Goal: Task Accomplishment & Management: Complete application form

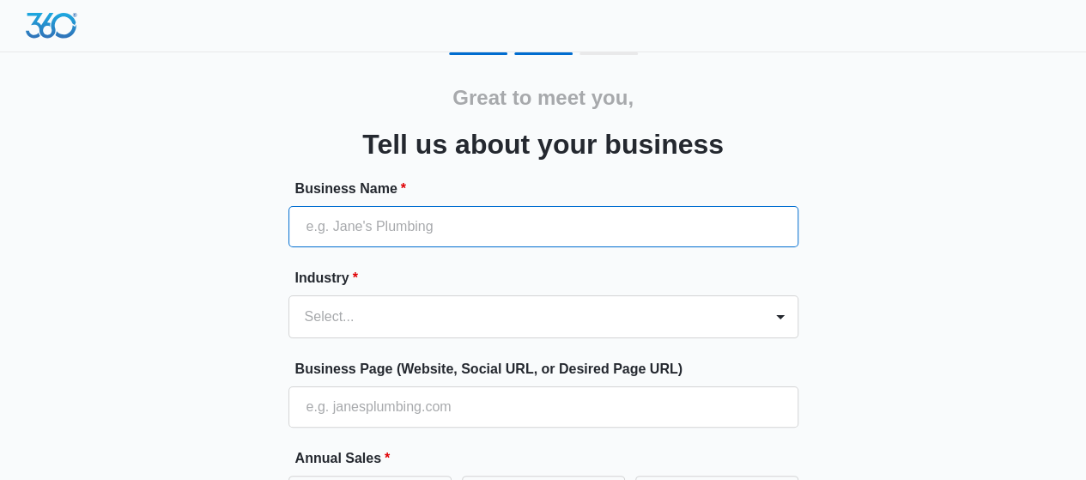
click at [367, 222] on input "Business Name *" at bounding box center [544, 226] width 510 height 41
type input "[PERSON_NAME]"
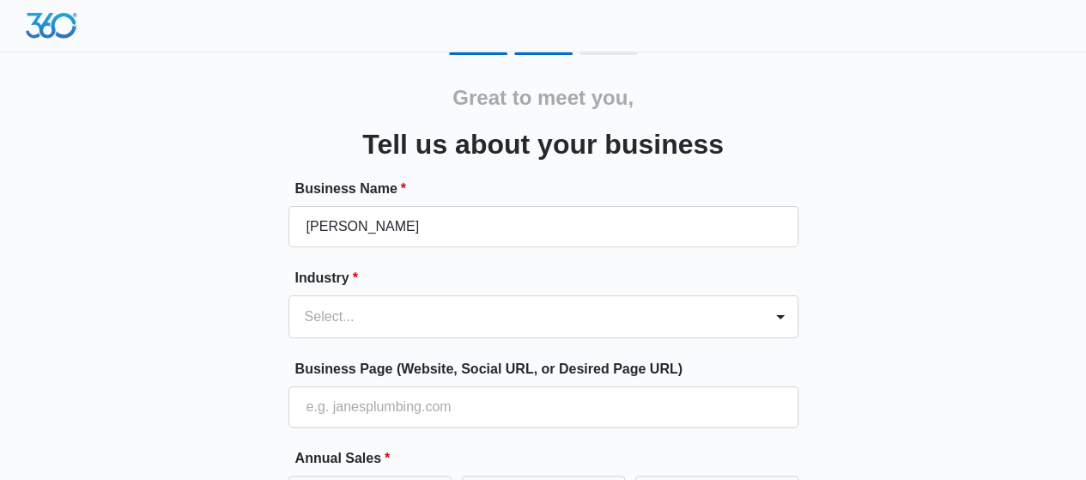
type input "[PHONE_NUMBER]"
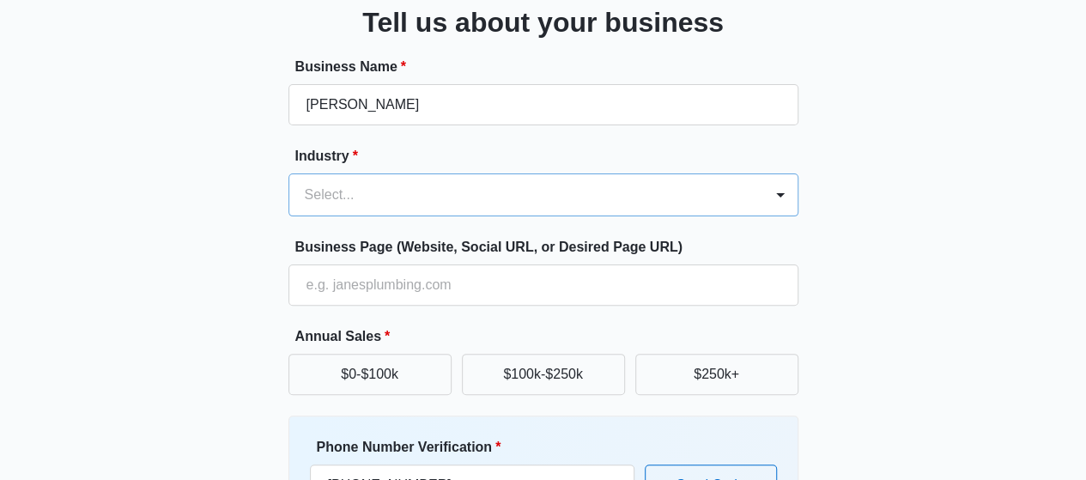
click at [348, 216] on div "Select..." at bounding box center [544, 194] width 510 height 43
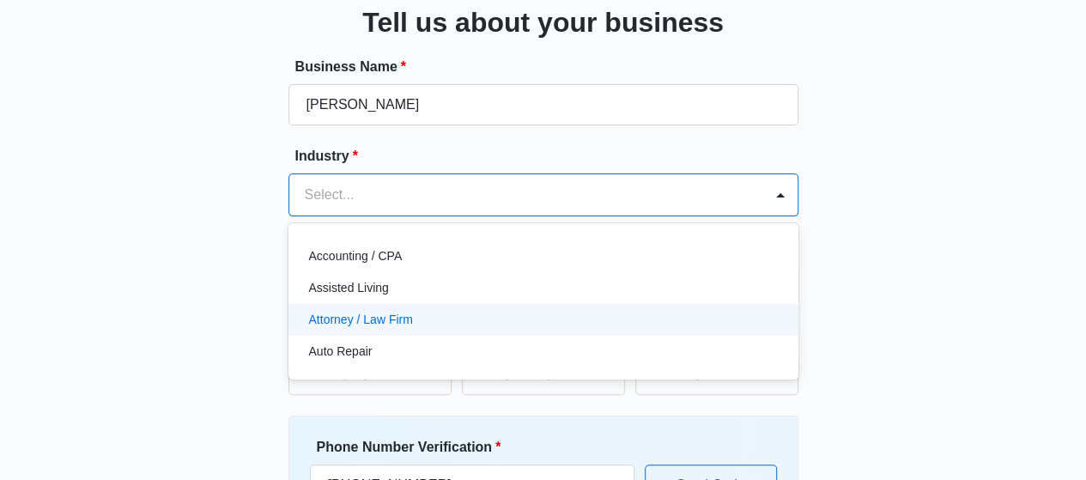
scroll to position [134, 0]
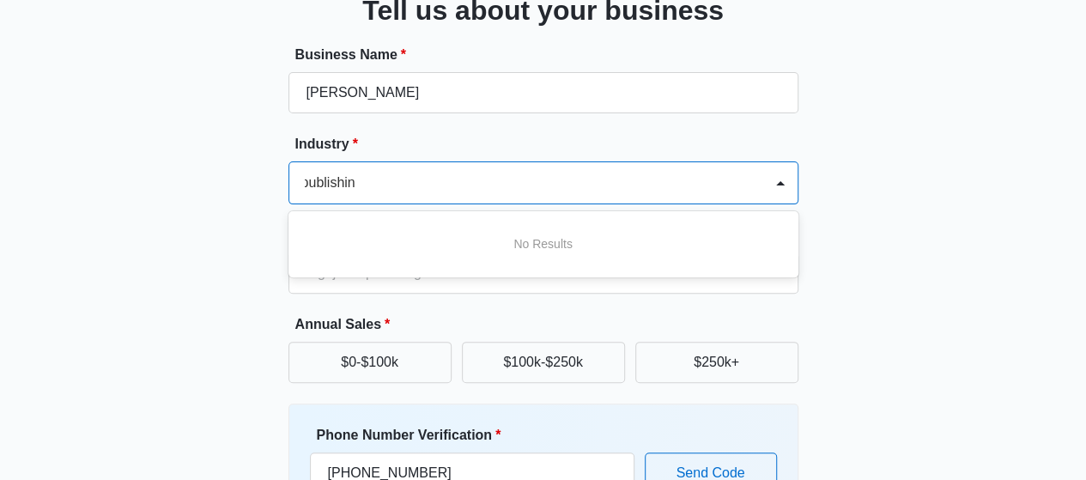
type input "publishing"
click at [366, 186] on div at bounding box center [523, 183] width 436 height 24
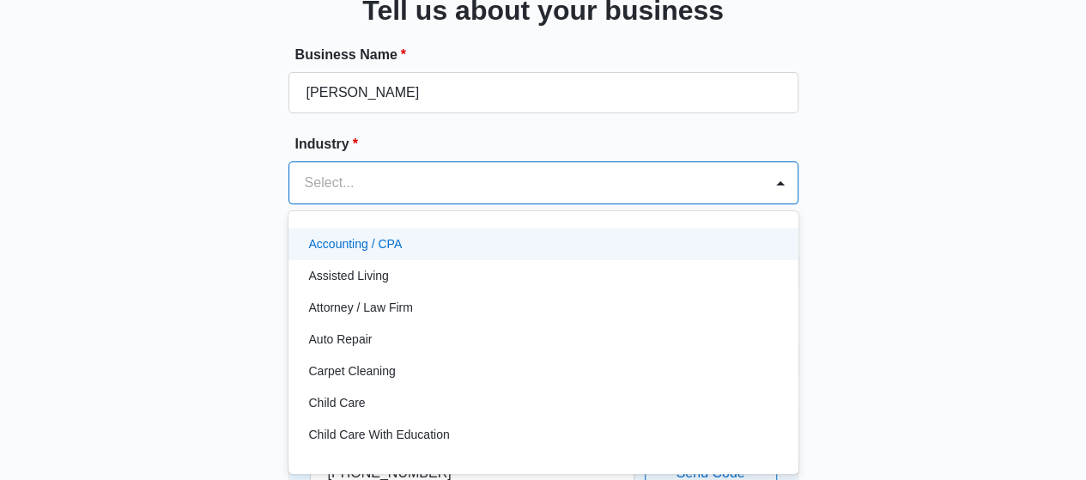
click at [359, 173] on div at bounding box center [523, 183] width 436 height 24
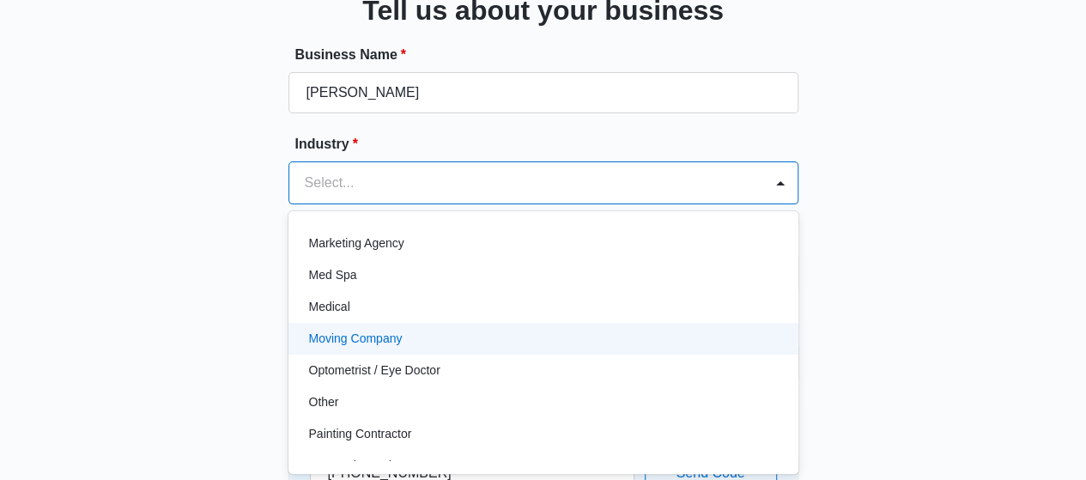
scroll to position [945, 0]
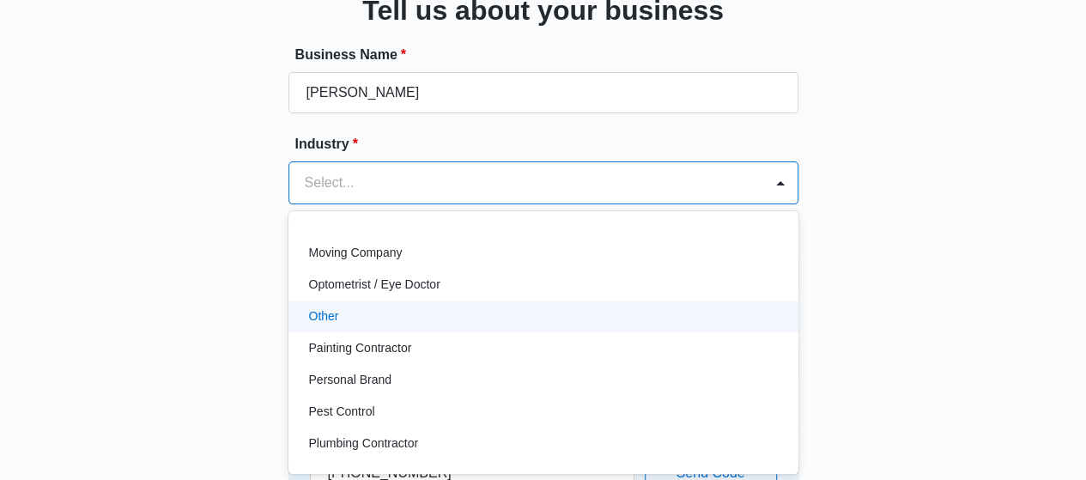
click at [318, 312] on p "Other" at bounding box center [324, 316] width 30 height 18
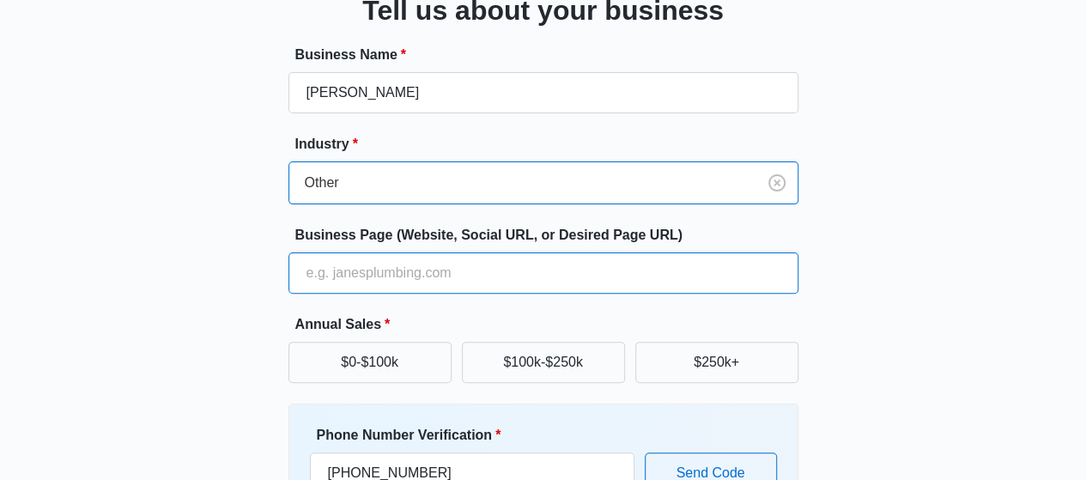
click at [345, 274] on input "Business Page (Website, Social URL, or Desired Page URL)" at bounding box center [544, 272] width 510 height 41
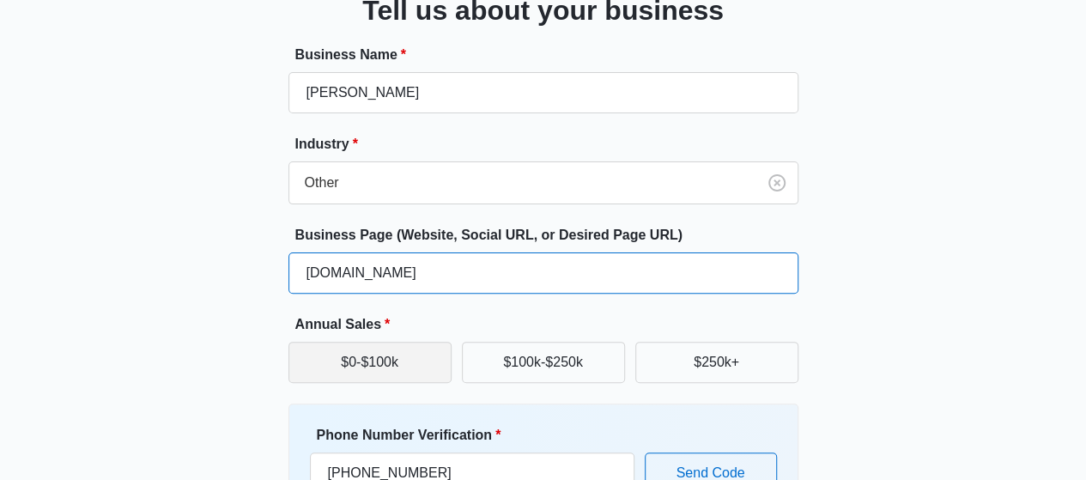
type input "[DOMAIN_NAME]"
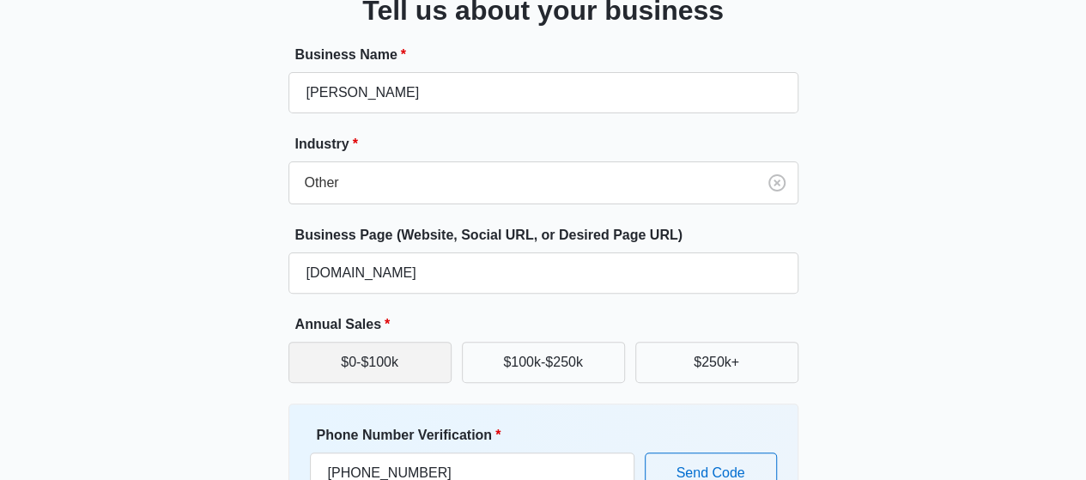
click at [376, 360] on button "$0-$100k" at bounding box center [370, 362] width 163 height 41
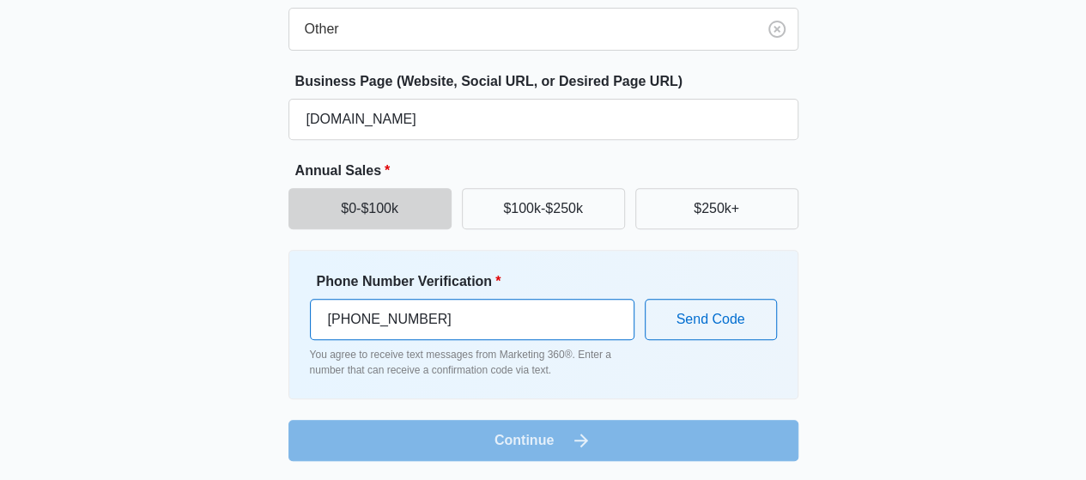
click at [431, 319] on input "[PHONE_NUMBER]" at bounding box center [472, 319] width 325 height 41
type input "[PHONE_NUMBER]"
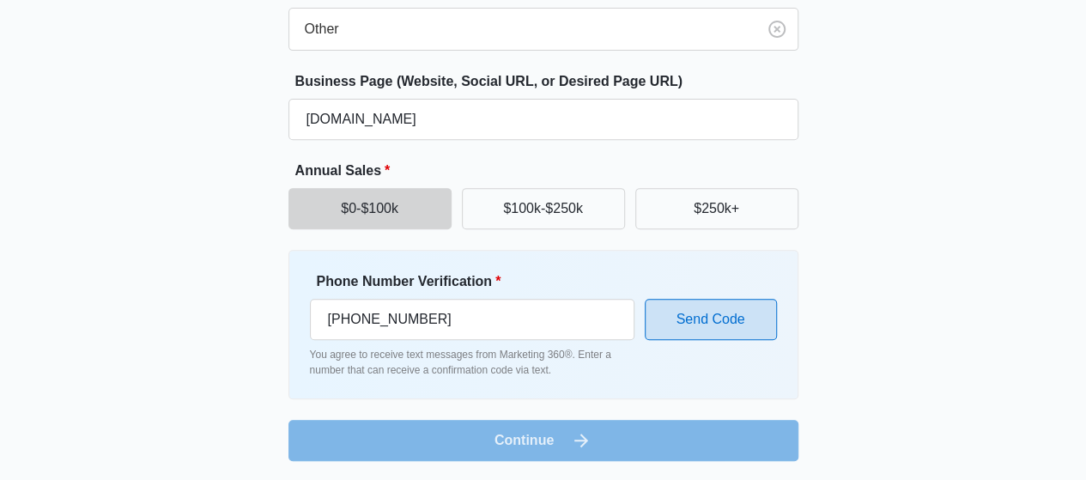
click at [711, 319] on button "Send Code" at bounding box center [711, 319] width 132 height 41
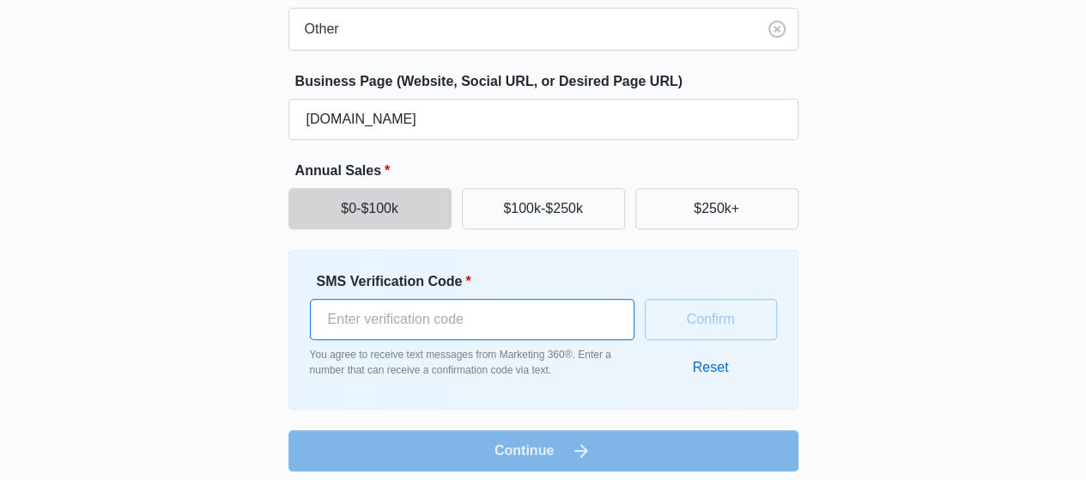
click at [444, 321] on input "SMS Verification Code *" at bounding box center [472, 319] width 325 height 41
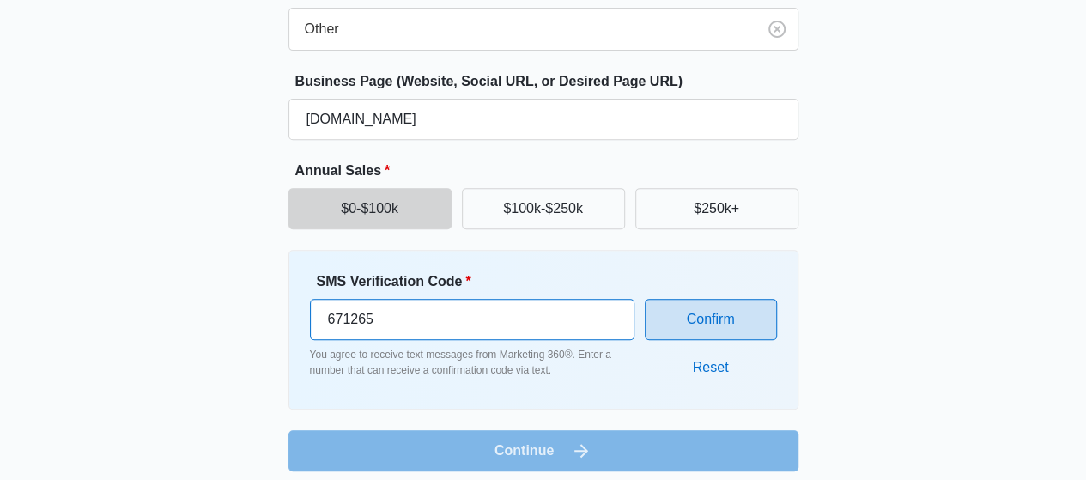
type input "671265"
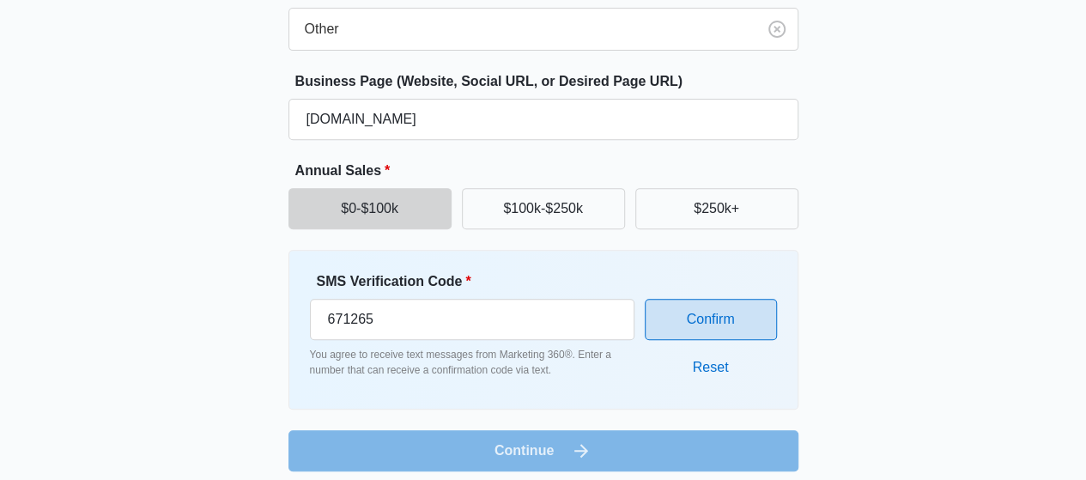
click at [680, 319] on button "Confirm" at bounding box center [711, 319] width 132 height 41
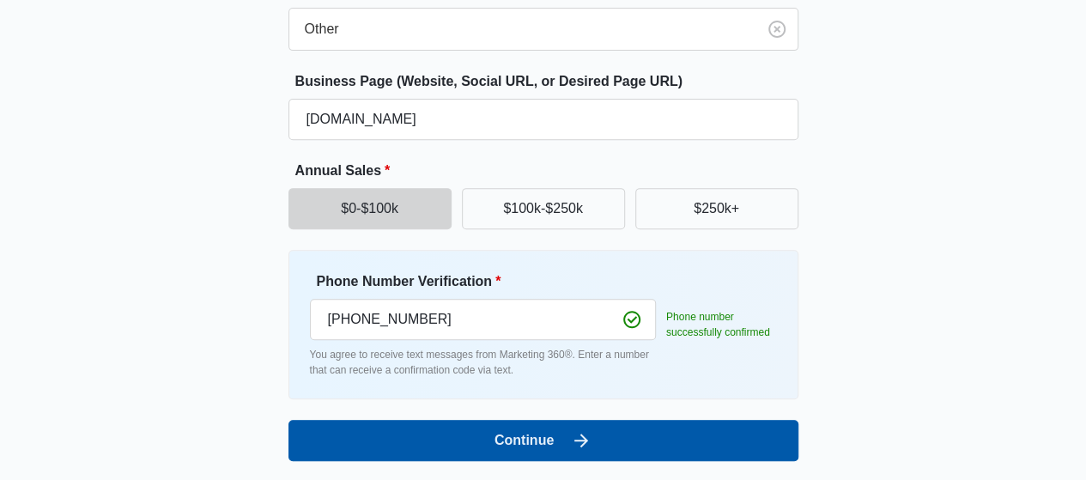
click at [538, 439] on button "Continue" at bounding box center [544, 440] width 510 height 41
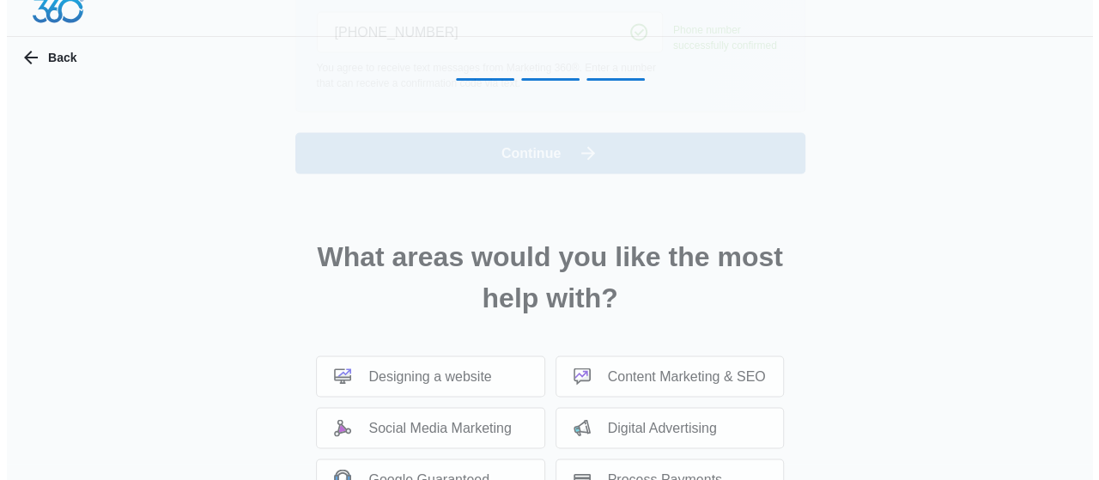
scroll to position [0, 0]
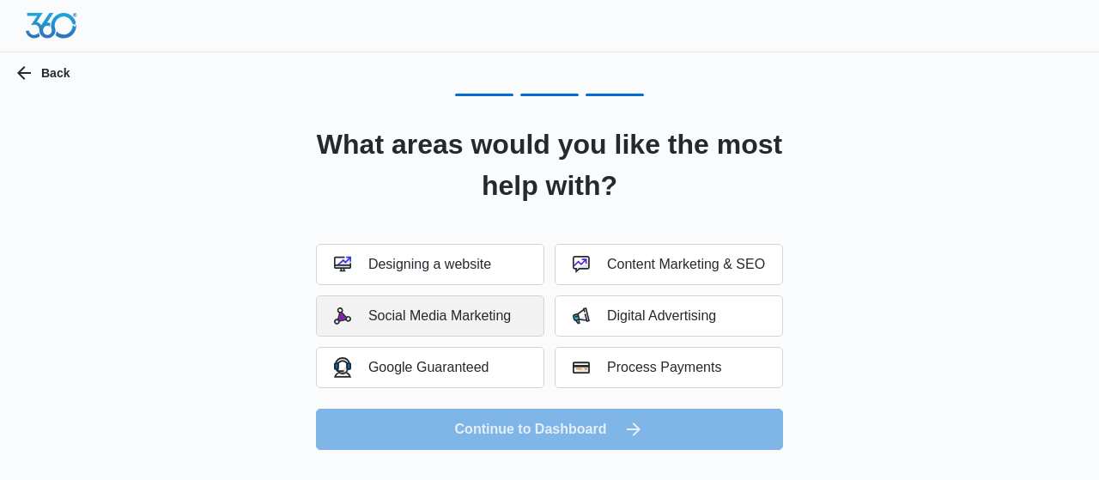
click at [474, 313] on div "Social Media Marketing" at bounding box center [422, 315] width 177 height 17
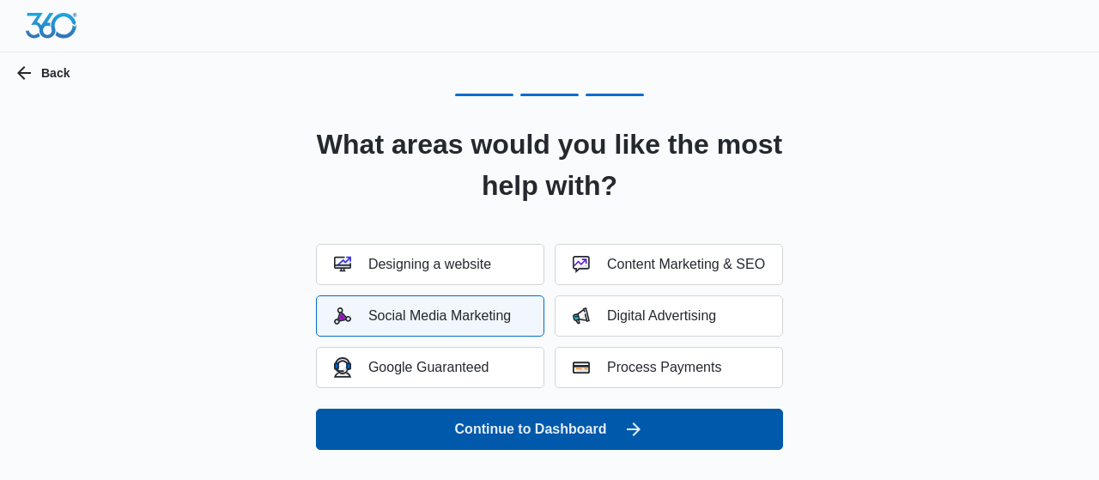
click at [511, 429] on button "Continue to Dashboard" at bounding box center [549, 429] width 467 height 41
